Goal: Task Accomplishment & Management: Use online tool/utility

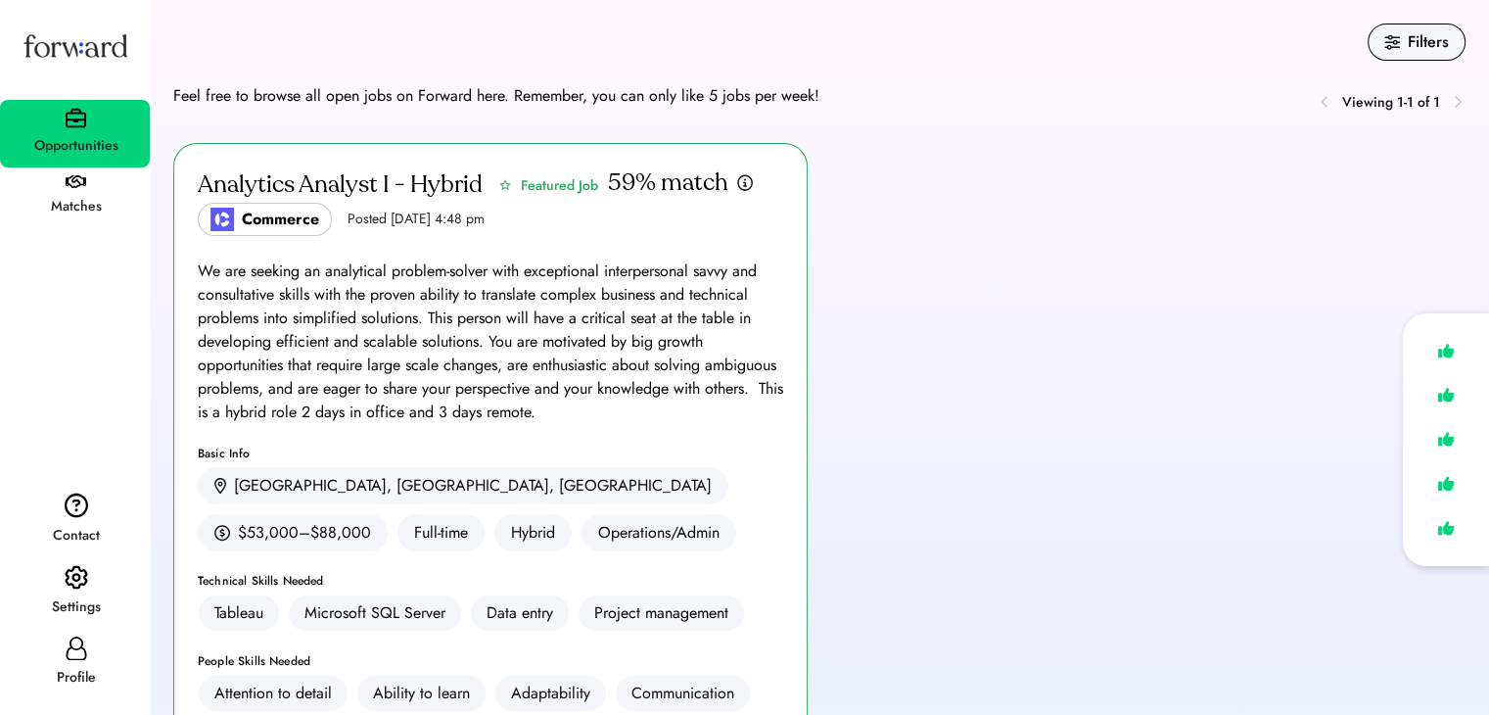
click at [82, 199] on div "Matches" at bounding box center [76, 206] width 148 height 23
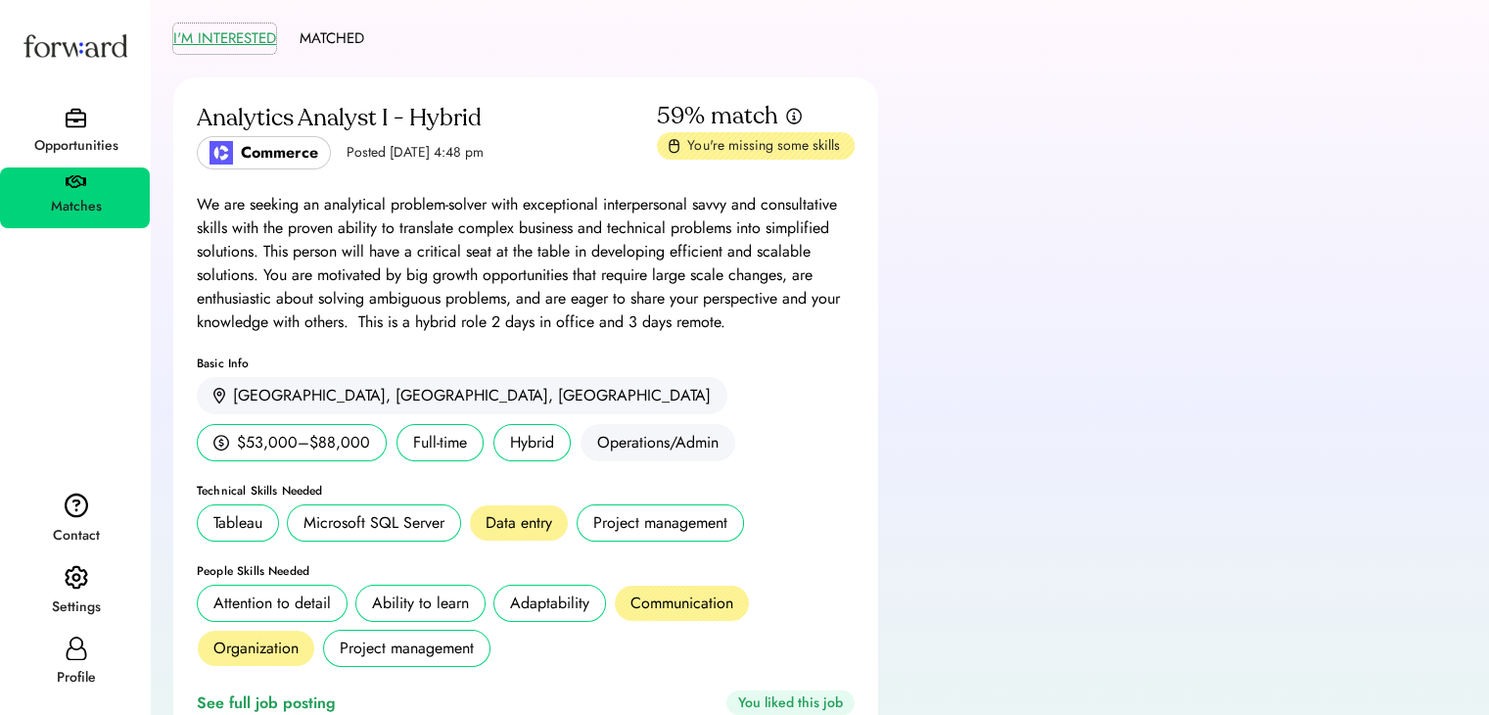
click at [227, 38] on button "I'M INTERESTED" at bounding box center [224, 38] width 103 height 30
click at [341, 28] on button "MATCHED" at bounding box center [332, 38] width 65 height 30
